Goal: Transaction & Acquisition: Purchase product/service

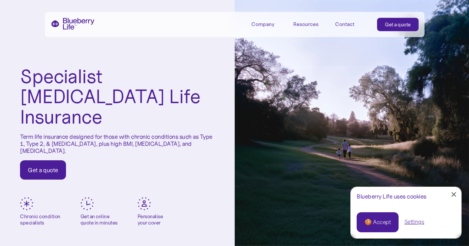
click at [50, 166] on div "Get a quote" at bounding box center [43, 169] width 30 height 7
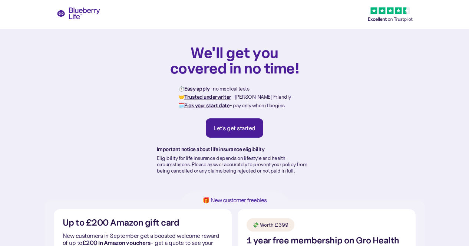
click at [243, 132] on div "Let's get started" at bounding box center [235, 127] width 42 height 7
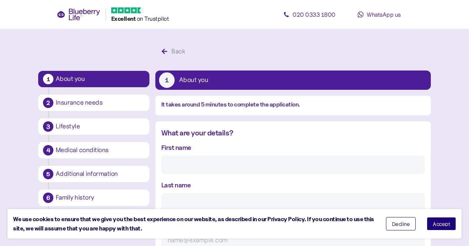
scroll to position [14, 0]
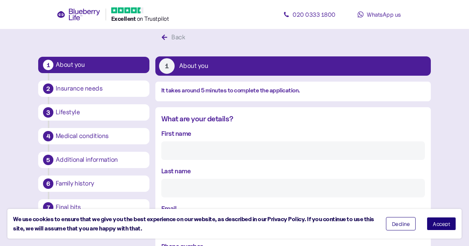
click at [201, 145] on input "First name" at bounding box center [293, 150] width 264 height 19
type input "seamus"
click at [201, 185] on input "Last name" at bounding box center [293, 188] width 264 height 19
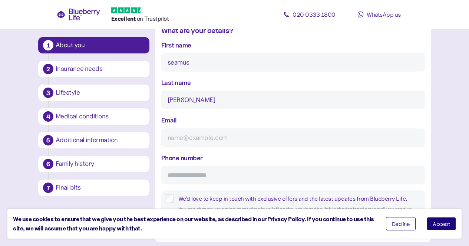
scroll to position [101, 0]
type input "[PERSON_NAME]"
click at [199, 142] on input "Email" at bounding box center [293, 138] width 264 height 19
type input "[EMAIL_ADDRESS][PERSON_NAME][DOMAIN_NAME]"
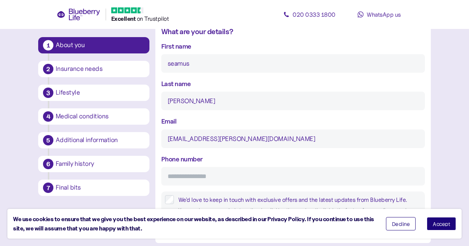
click at [195, 173] on input "Phone number" at bounding box center [293, 176] width 264 height 19
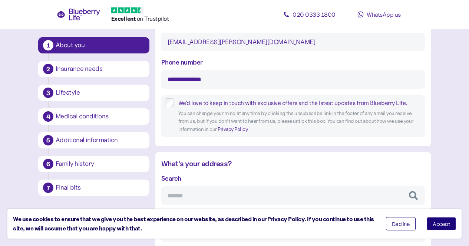
scroll to position [197, 0]
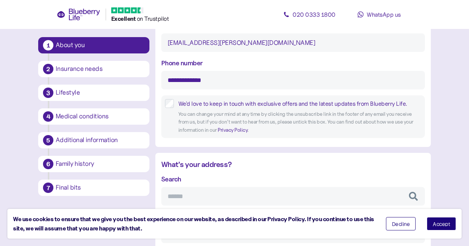
type input "**********"
click at [398, 225] on span "Decline" at bounding box center [401, 223] width 18 height 5
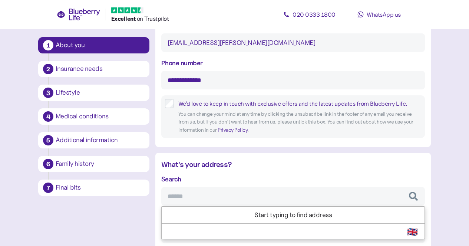
click at [226, 195] on input "Search" at bounding box center [293, 196] width 264 height 19
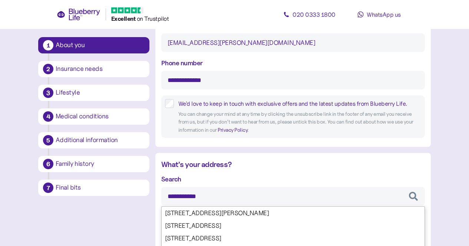
type input "**********"
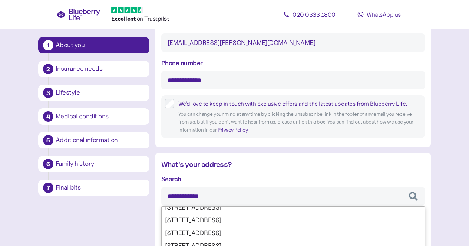
scroll to position [33, 0]
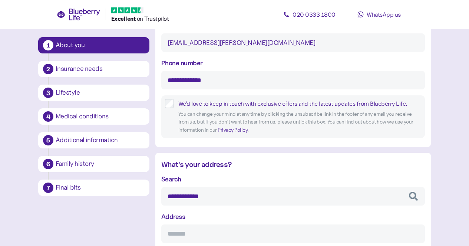
type input "**********"
type input "*******"
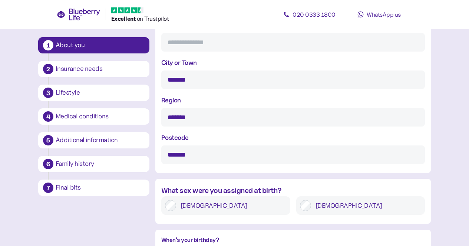
scroll to position [472, 0]
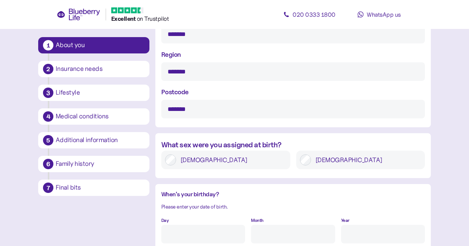
type input "**********"
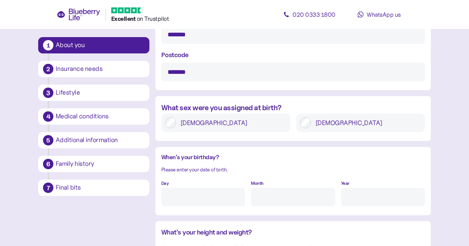
scroll to position [509, 0]
click at [230, 196] on input "Day" at bounding box center [203, 197] width 84 height 19
type input "27"
type input "11"
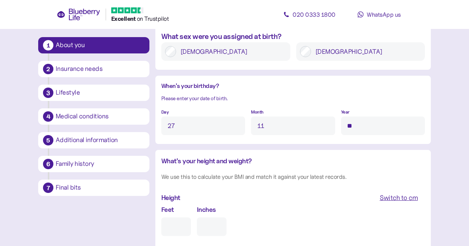
scroll to position [580, 0]
type input "****"
click at [178, 225] on input "Feet" at bounding box center [176, 227] width 30 height 19
type input "6"
type input "0"
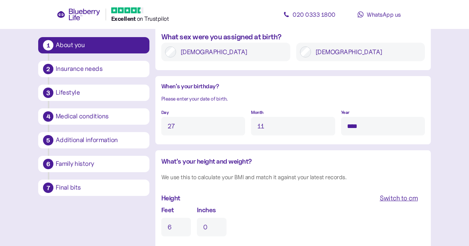
type input "6"
click at [216, 227] on input "0" at bounding box center [212, 227] width 30 height 19
type input "1"
click at [289, 208] on div "Feet 6 Inches 1" at bounding box center [293, 221] width 264 height 32
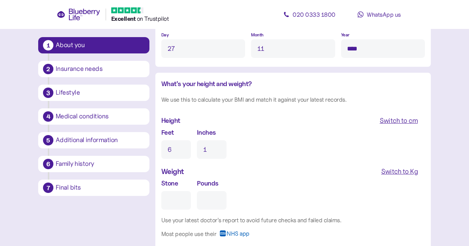
scroll to position [657, 0]
click at [185, 205] on input "Stone" at bounding box center [176, 200] width 30 height 19
type input "1"
type input "0"
type input "15"
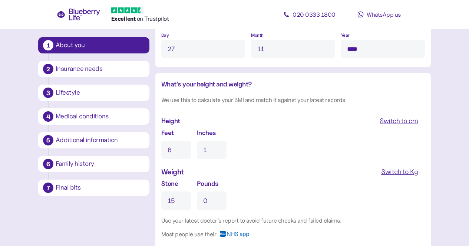
click at [216, 205] on input "0" at bounding box center [212, 200] width 30 height 19
type input "5"
click at [291, 192] on div "Stone 15 Pounds 5" at bounding box center [293, 194] width 264 height 32
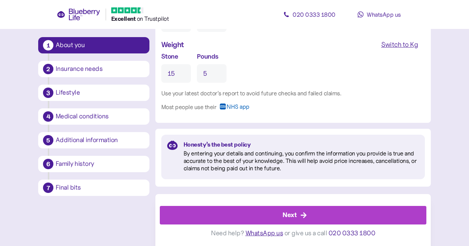
scroll to position [785, 0]
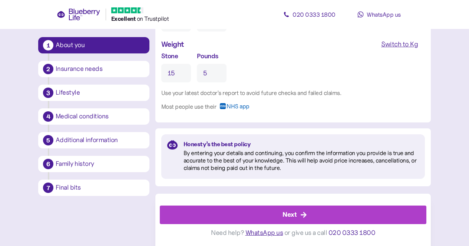
click at [293, 215] on div "Next" at bounding box center [290, 215] width 14 height 10
